Goal: Task Accomplishment & Management: Use online tool/utility

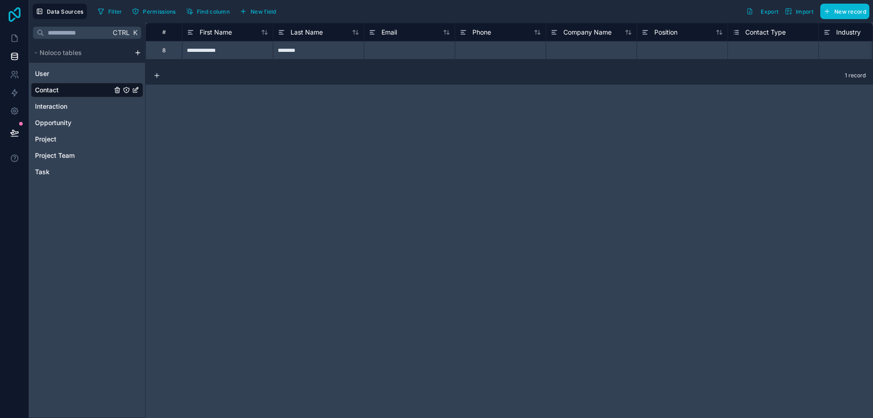
click at [19, 18] on icon at bounding box center [14, 14] width 18 height 15
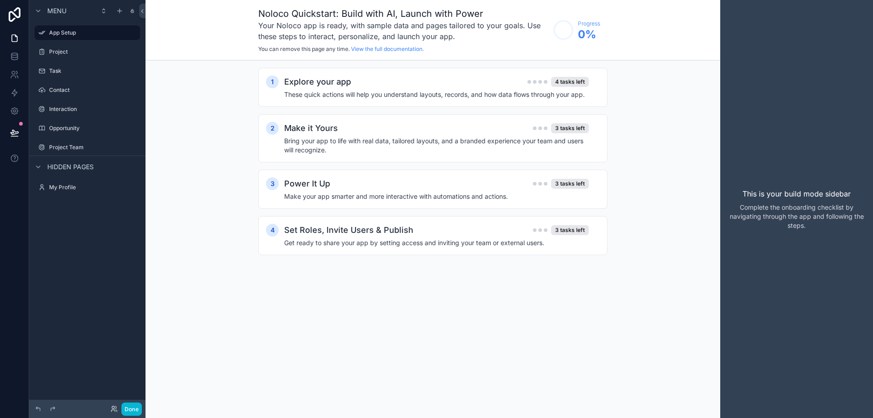
drag, startPoint x: 849, startPoint y: 0, endPoint x: 671, endPoint y: 84, distance: 196.4
click at [671, 84] on div "1 Explore your app 4 tasks left These quick actions will help you understand la…" at bounding box center [433, 171] width 575 height 220
click at [59, 54] on label "Project" at bounding box center [85, 51] width 73 height 7
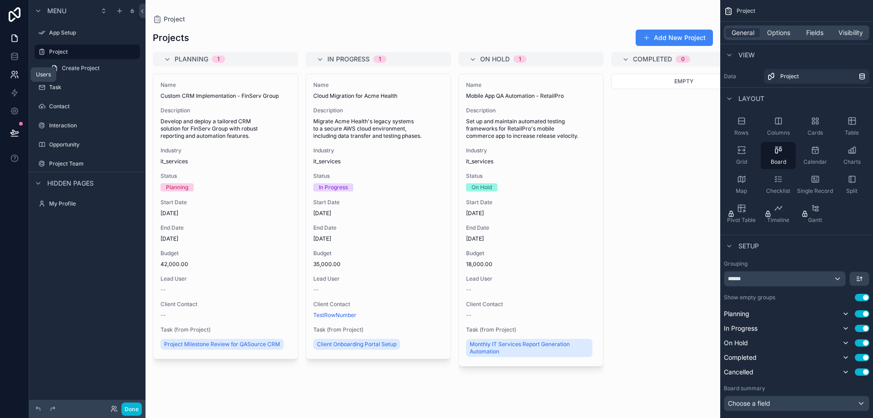
click at [14, 76] on icon at bounding box center [14, 74] width 9 height 9
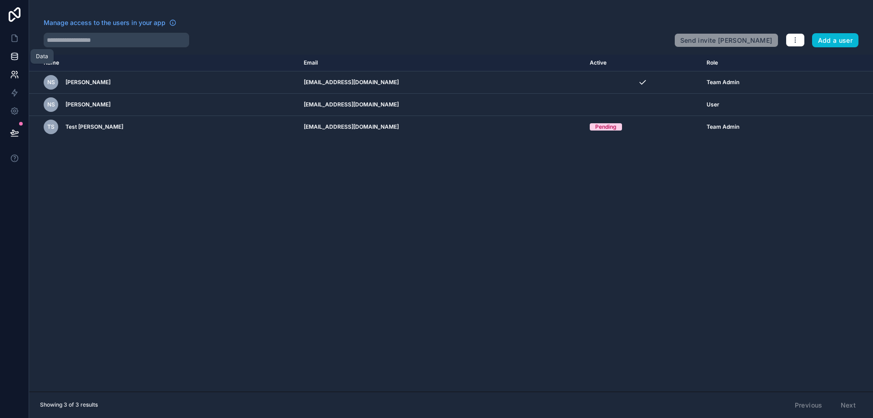
click at [17, 56] on icon at bounding box center [14, 56] width 9 height 9
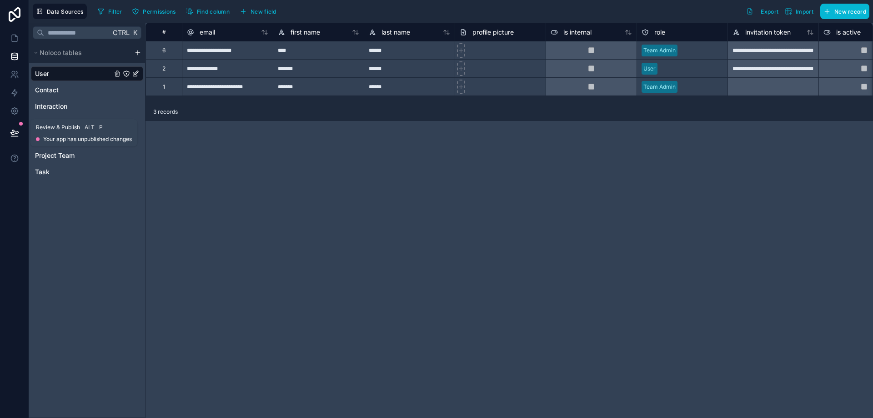
click at [13, 131] on icon at bounding box center [14, 132] width 9 height 9
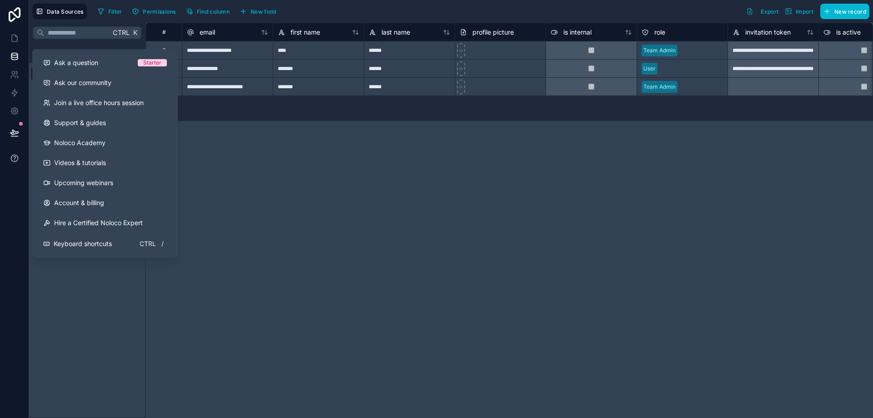
click at [16, 156] on icon at bounding box center [14, 158] width 7 height 7
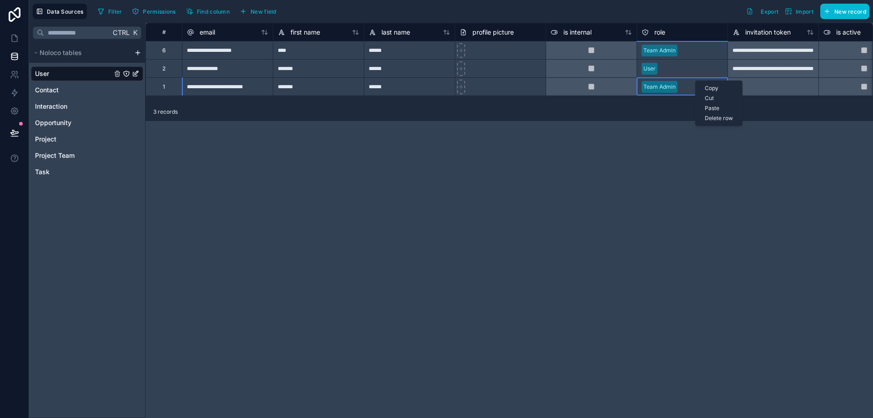
click at [718, 96] on div "Cut" at bounding box center [719, 98] width 46 height 10
click at [671, 88] on div "Select a role" at bounding box center [658, 86] width 32 height 7
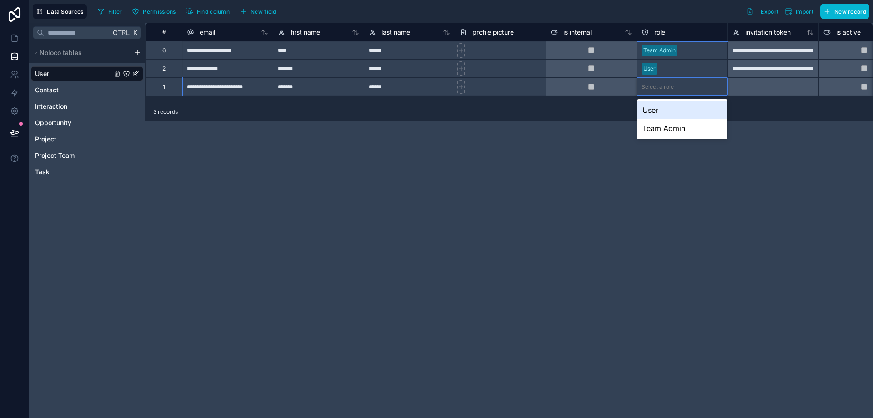
click at [671, 88] on div "Select a role" at bounding box center [658, 86] width 32 height 7
click at [679, 130] on div "Team Admin" at bounding box center [682, 128] width 91 height 18
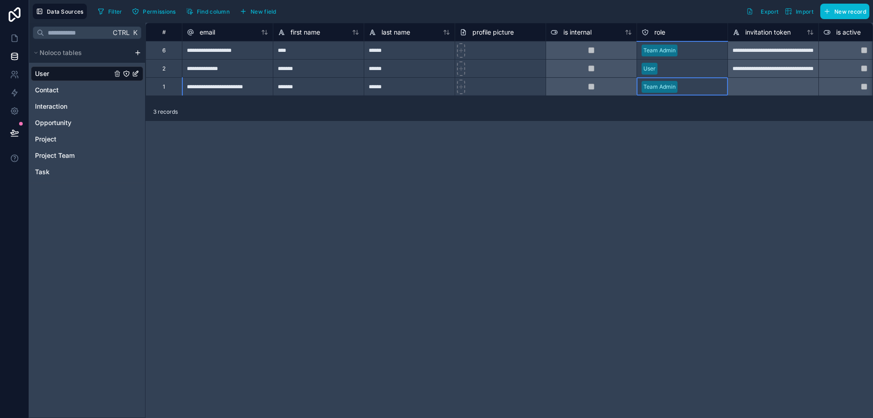
click at [650, 154] on div "**********" at bounding box center [510, 220] width 728 height 395
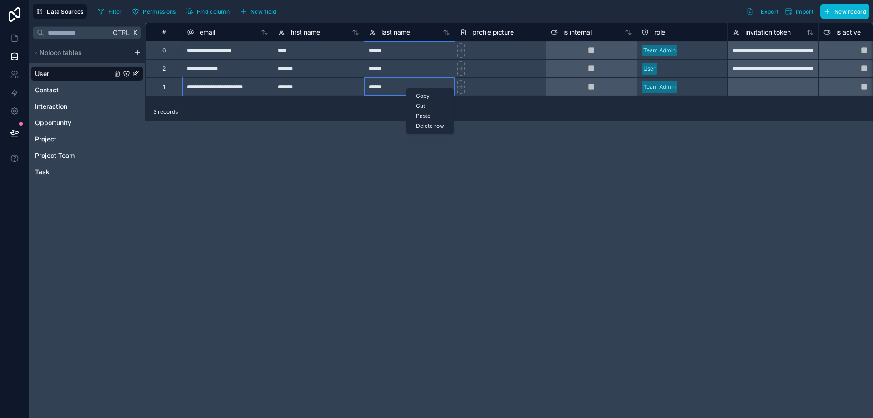
click at [429, 104] on div "Cut" at bounding box center [430, 106] width 46 height 10
click at [51, 87] on span "Contact" at bounding box center [47, 90] width 24 height 9
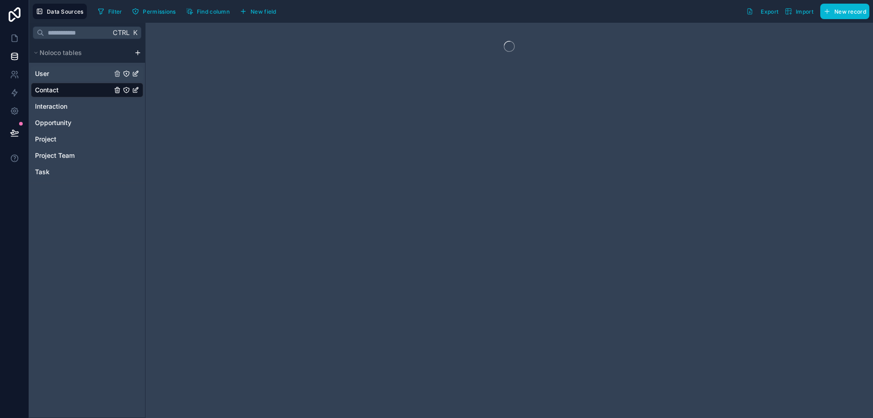
click at [51, 77] on div "User" at bounding box center [87, 73] width 112 height 15
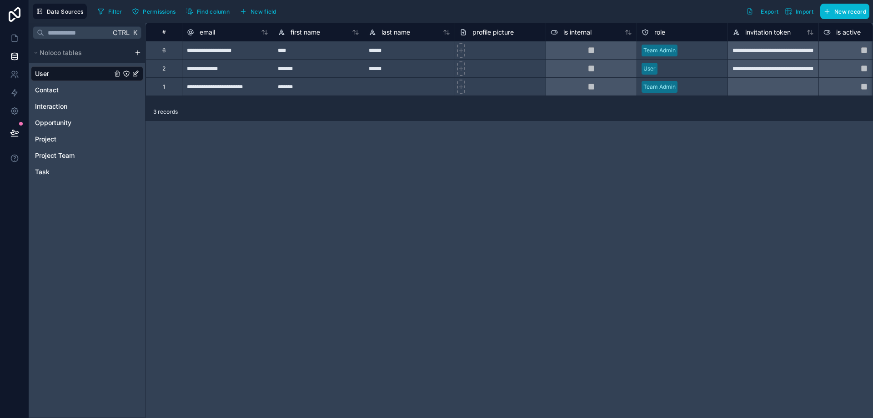
click at [384, 85] on div at bounding box center [409, 86] width 91 height 18
click at [405, 111] on div "Paste" at bounding box center [407, 112] width 46 height 10
click at [463, 49] on icon at bounding box center [461, 50] width 6 height 6
click at [494, 70] on div at bounding box center [500, 68] width 91 height 18
click at [52, 143] on span "Project" at bounding box center [45, 139] width 21 height 9
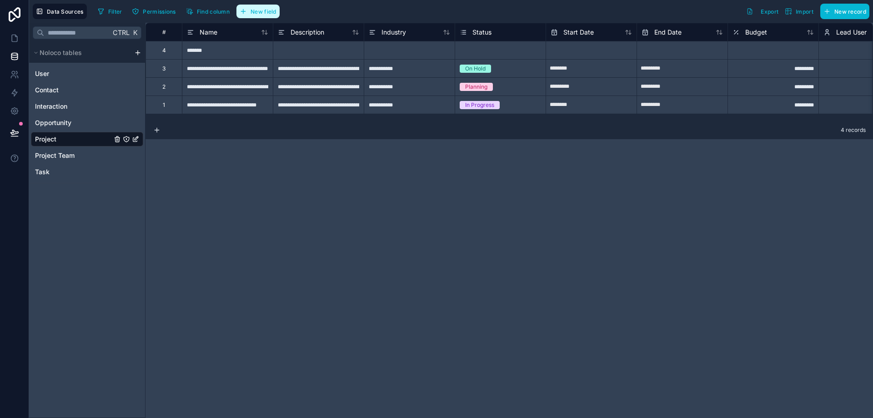
click at [262, 15] on button "New field" at bounding box center [258, 12] width 43 height 14
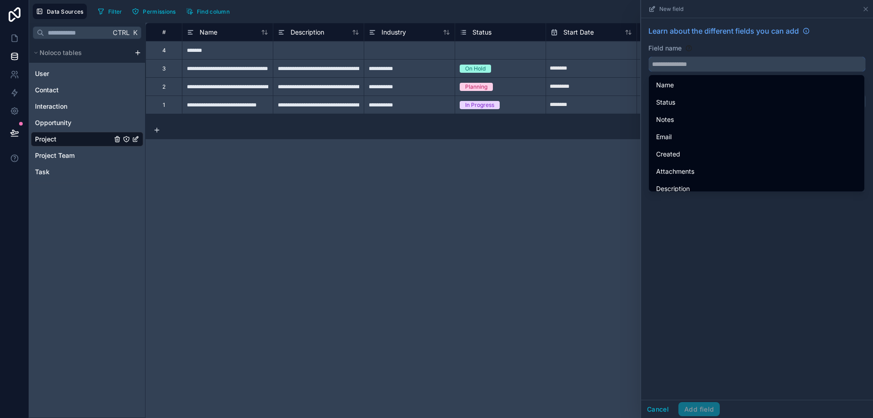
click at [724, 64] on input "text" at bounding box center [757, 64] width 217 height 15
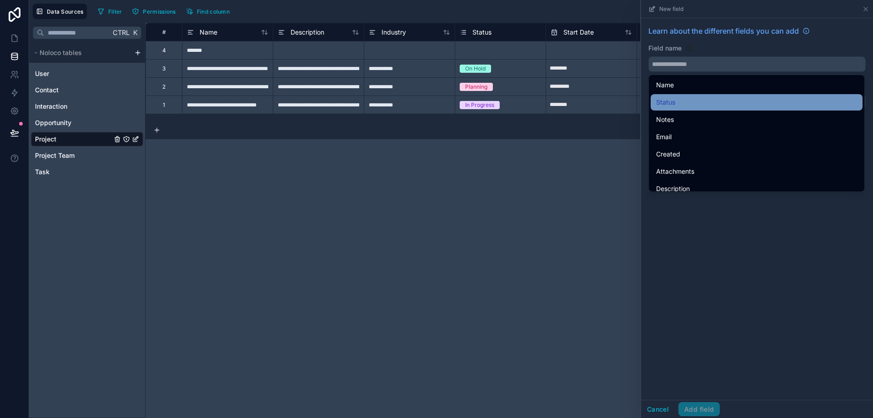
click at [682, 100] on div "Status" at bounding box center [756, 102] width 201 height 11
type input "******"
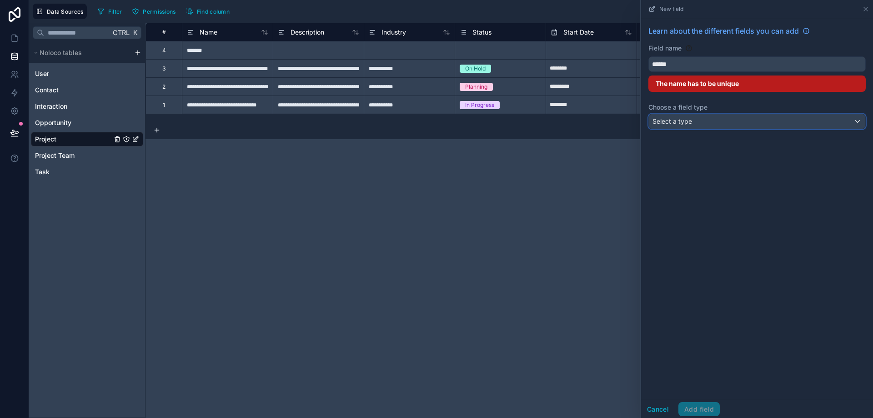
click at [715, 119] on div "Select a type" at bounding box center [757, 121] width 217 height 15
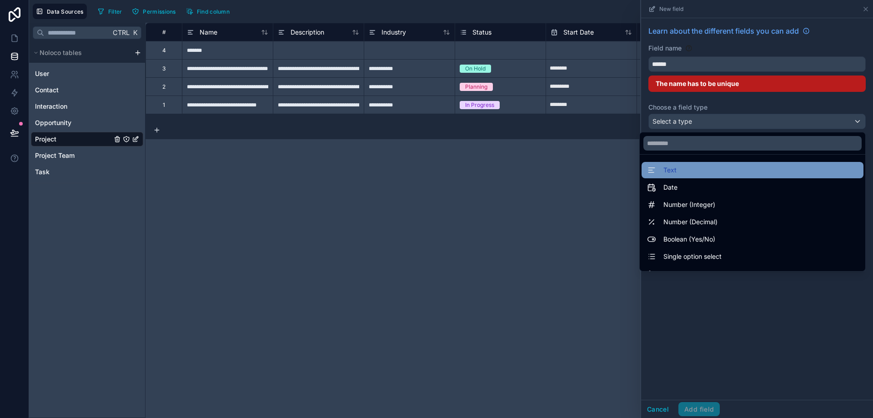
click at [674, 169] on div "Text" at bounding box center [752, 170] width 211 height 11
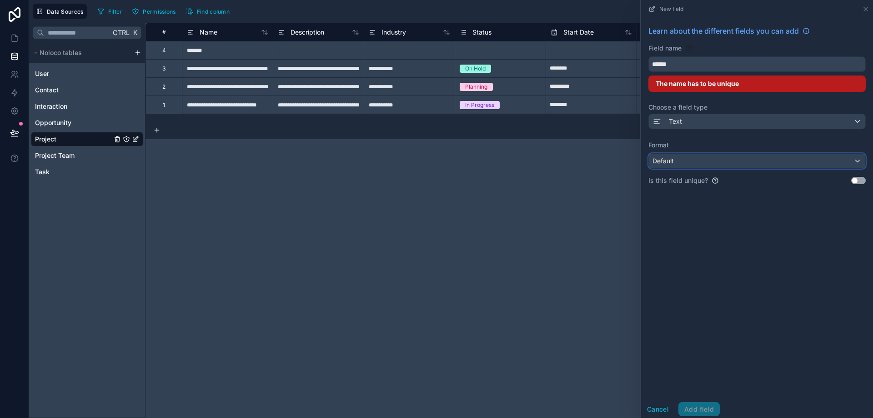
click at [685, 159] on div "Default" at bounding box center [757, 161] width 217 height 15
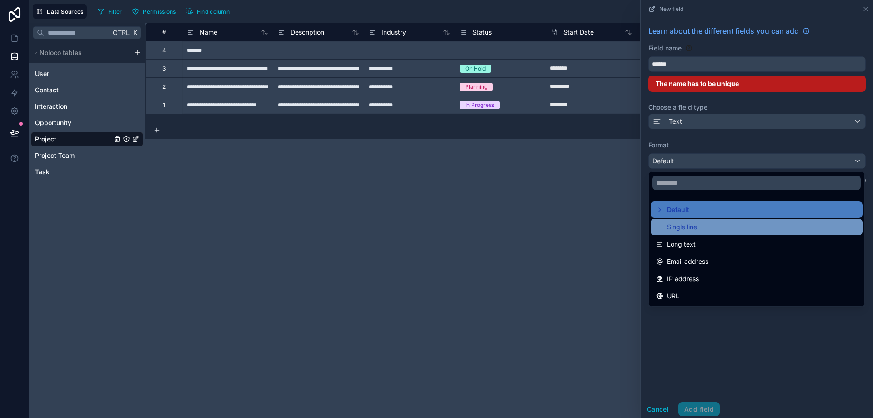
click at [678, 224] on span "Single line" at bounding box center [682, 227] width 30 height 11
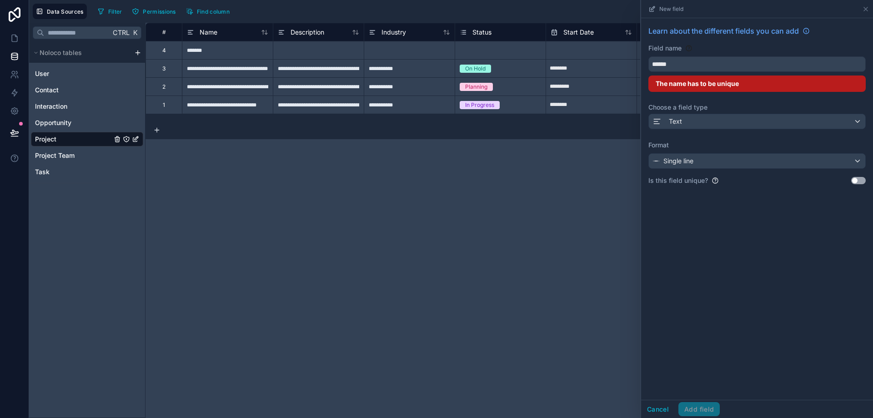
click at [722, 90] on div "The name has to be unique" at bounding box center [757, 84] width 217 height 16
click at [714, 86] on span "The name has to be unique" at bounding box center [697, 84] width 83 height 8
drag, startPoint x: 678, startPoint y: 85, endPoint x: 732, endPoint y: 85, distance: 53.2
click at [732, 85] on span "The name has to be unique" at bounding box center [697, 84] width 83 height 8
click at [706, 66] on input "******" at bounding box center [757, 64] width 217 height 15
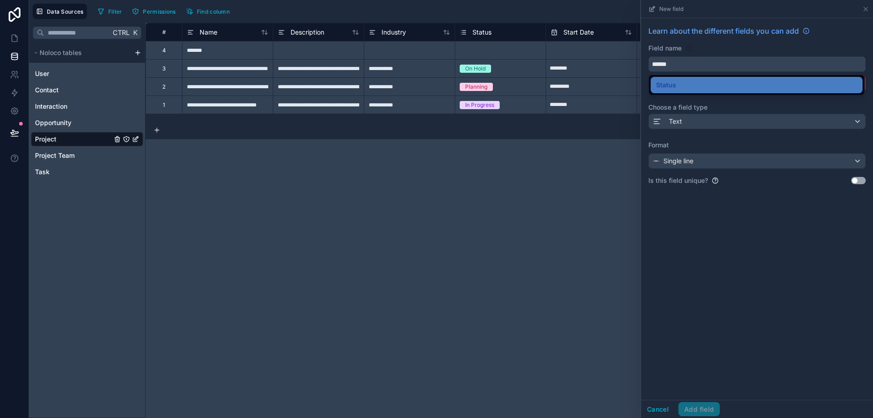
drag, startPoint x: 698, startPoint y: 64, endPoint x: 622, endPoint y: 64, distance: 76.0
click at [622, 64] on div "**********" at bounding box center [451, 209] width 844 height 418
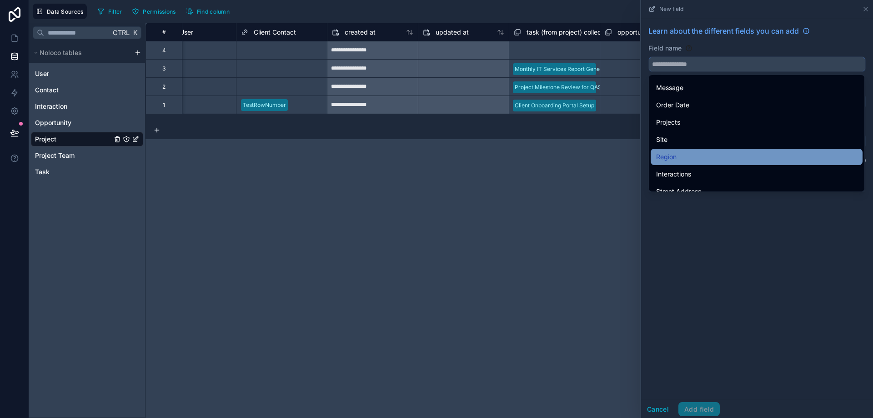
scroll to position [1701, 0]
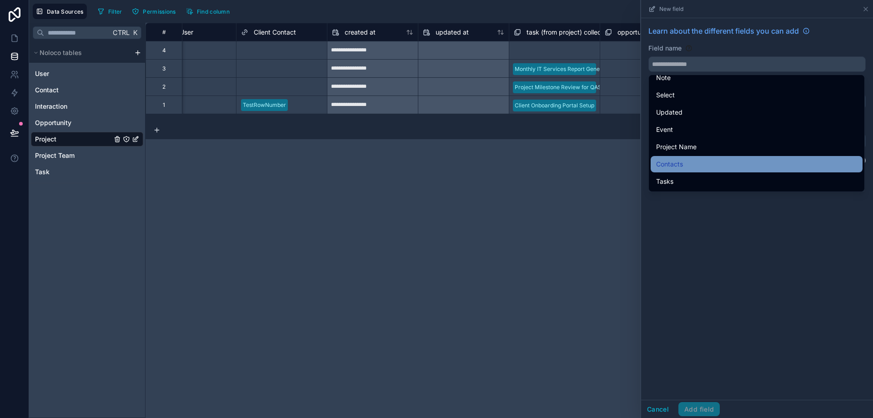
click at [709, 163] on div "Contacts" at bounding box center [756, 164] width 201 height 11
type input "********"
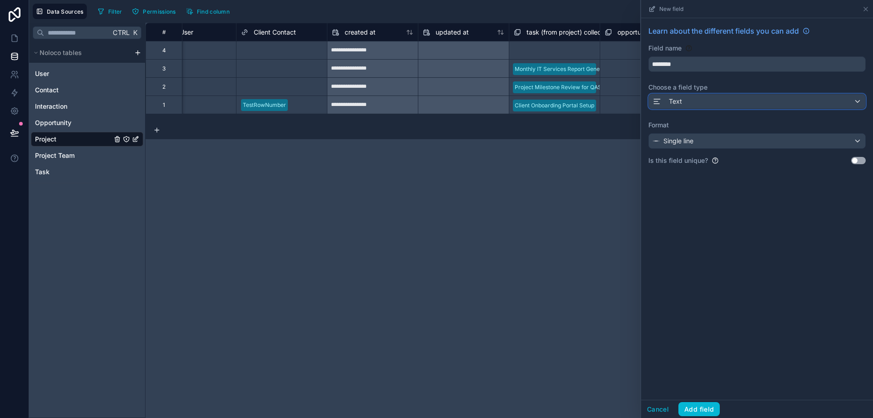
click at [708, 102] on div "Text" at bounding box center [757, 101] width 217 height 15
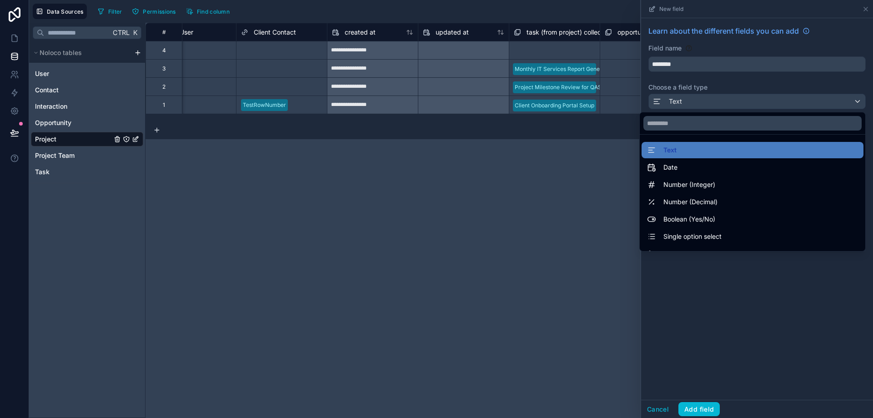
click at [708, 102] on div at bounding box center [757, 209] width 232 height 418
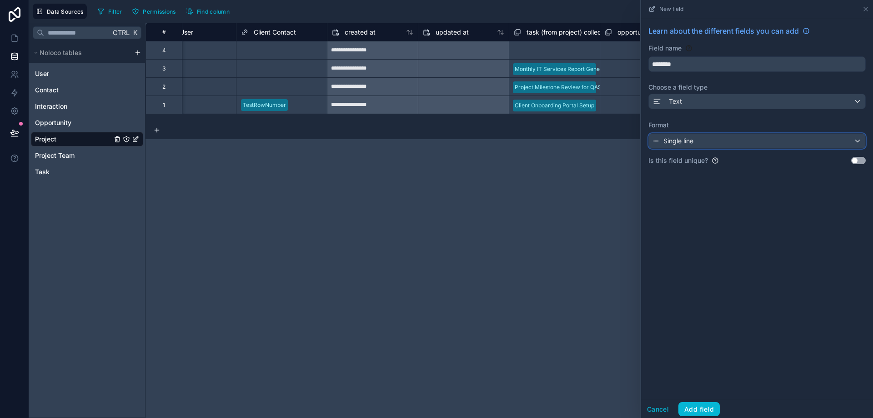
click at [706, 138] on div "Single line" at bounding box center [757, 141] width 217 height 15
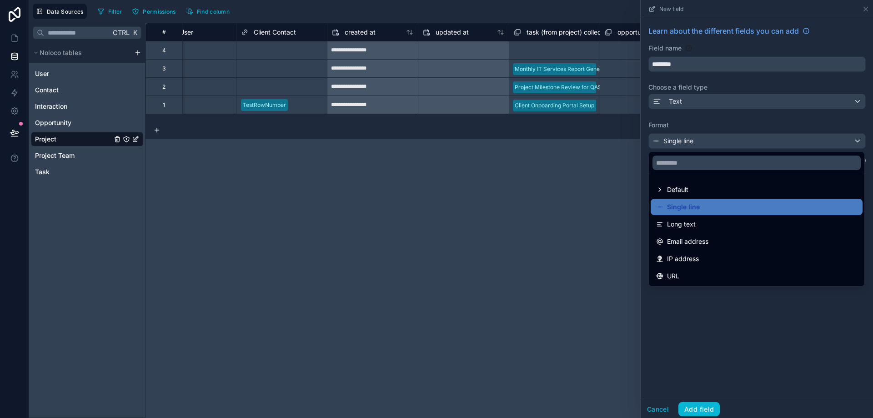
click at [563, 197] on div "**********" at bounding box center [510, 220] width 728 height 395
click at [570, 189] on div "**********" at bounding box center [510, 220] width 728 height 395
click at [657, 409] on div at bounding box center [757, 209] width 232 height 418
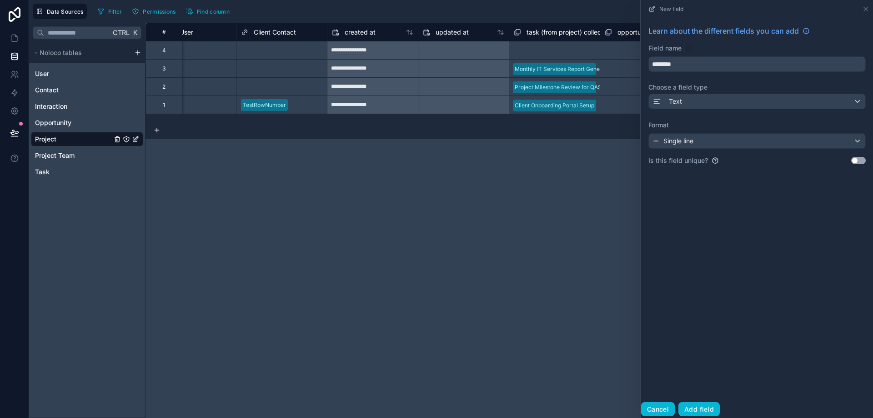
click at [657, 409] on button "Cancel" at bounding box center [658, 409] width 34 height 15
